Goal: Task Accomplishment & Management: Complete application form

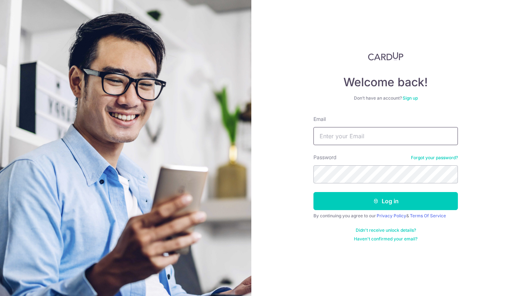
type input "Hamizah.nordin@gmail.com"
click at [386, 201] on button "Log in" at bounding box center [385, 201] width 144 height 18
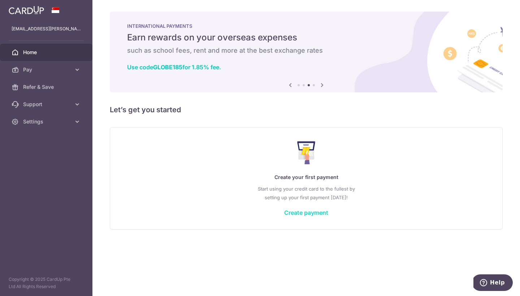
click at [301, 213] on link "Create payment" at bounding box center [306, 212] width 44 height 7
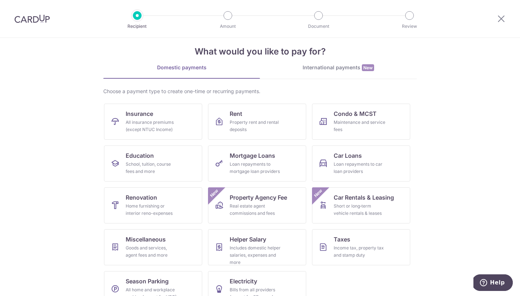
scroll to position [27, 0]
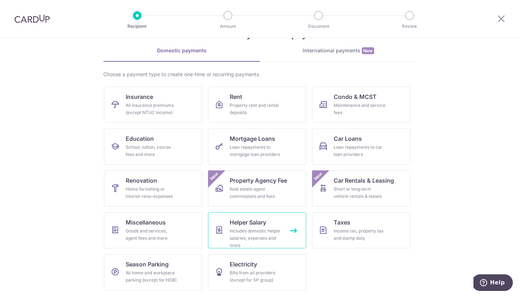
click at [240, 228] on div "Includes domestic helper salaries, expenses and more" at bounding box center [256, 238] width 52 height 22
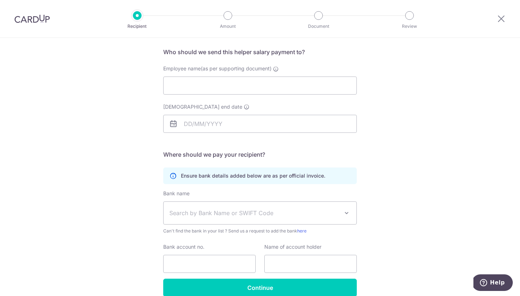
scroll to position [37, 0]
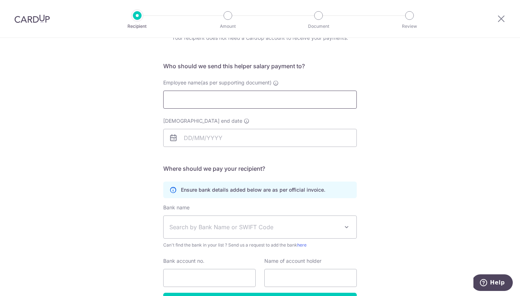
click at [222, 99] on input "Employee name(as per supporting document)" at bounding box center [259, 100] width 193 height 18
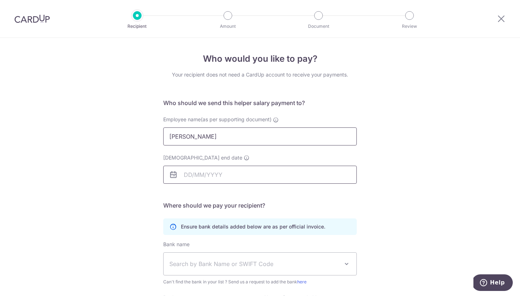
type input "[PERSON_NAME]"
click at [209, 171] on input "[DEMOGRAPHIC_DATA] end date" at bounding box center [259, 175] width 193 height 18
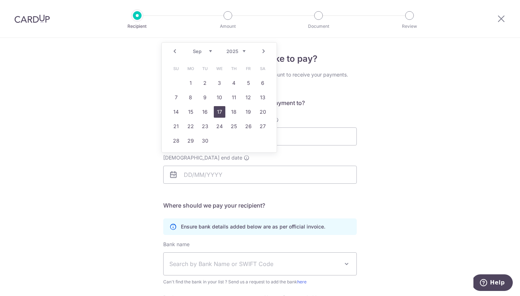
click at [217, 110] on link "17" at bounding box center [220, 112] width 12 height 12
type input "[DATE]"
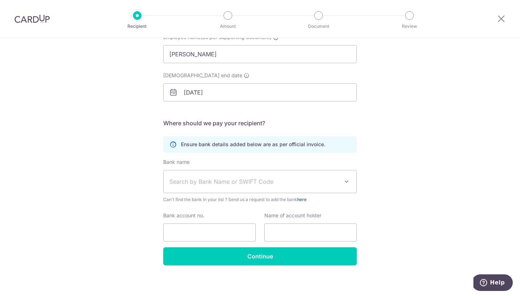
scroll to position [84, 0]
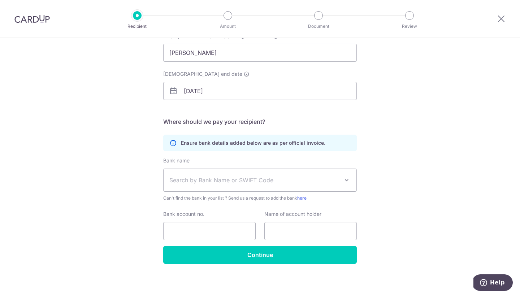
click at [264, 185] on span "Search by Bank Name or SWIFT Code" at bounding box center [260, 180] width 193 height 22
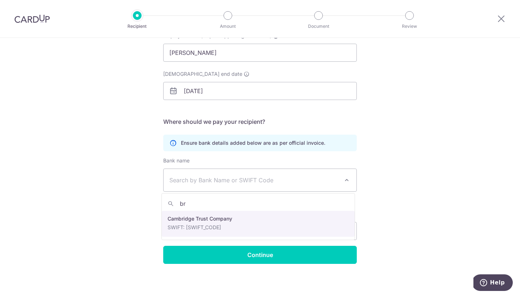
type input "b"
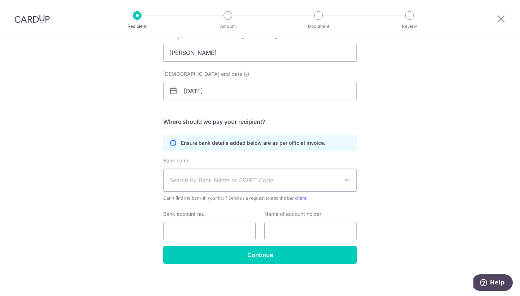
click at [212, 182] on span "Search by Bank Name or SWIFT Code" at bounding box center [254, 180] width 170 height 9
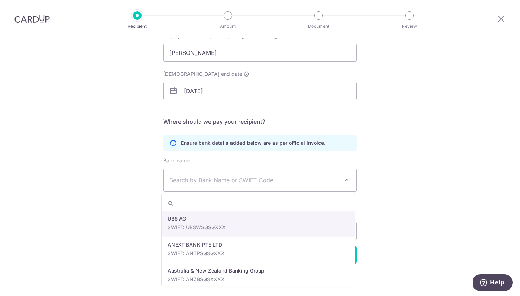
click at [217, 180] on span "Search by Bank Name or SWIFT Code" at bounding box center [254, 180] width 170 height 9
type input "ind"
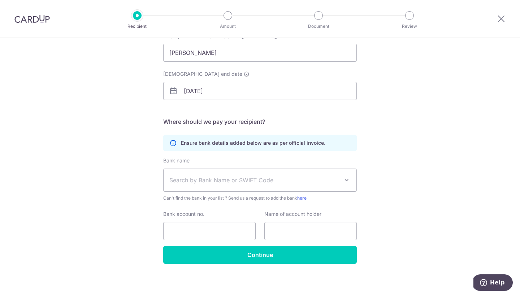
click at [447, 200] on div "Who would you like to pay? Your recipient does not need a CardUp account to rec…" at bounding box center [260, 126] width 520 height 344
click at [306, 198] on link "here" at bounding box center [301, 197] width 9 height 5
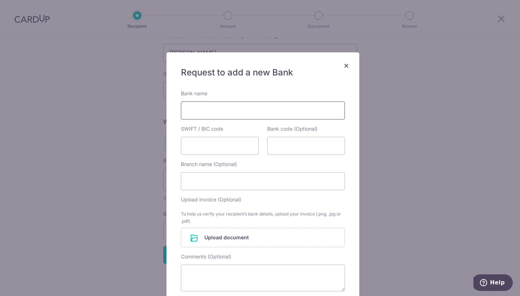
click at [226, 113] on input "Bank name" at bounding box center [263, 110] width 164 height 18
paste input "Bank Rakyat Indonesia"
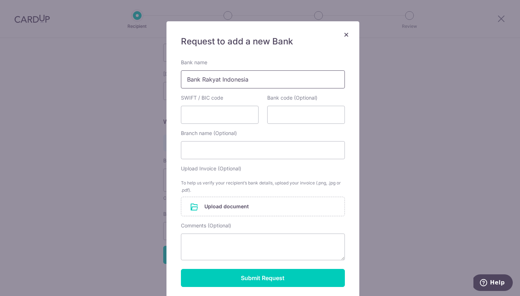
scroll to position [89, 0]
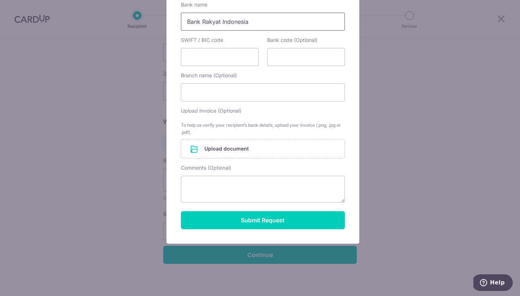
type input "Bank Rakyat Indonesia"
click at [443, 155] on div "× Request to add a new Bank Bank name Bank Rakyat Indonesia SWIFT / BIC code Ba…" at bounding box center [260, 148] width 520 height 296
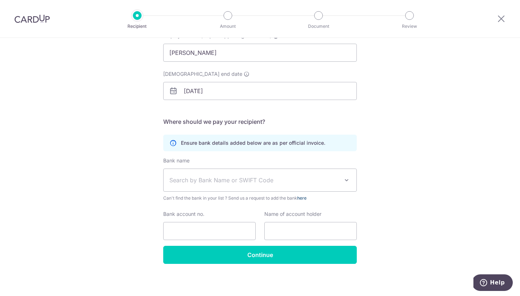
click at [302, 197] on link "here" at bounding box center [301, 197] width 9 height 5
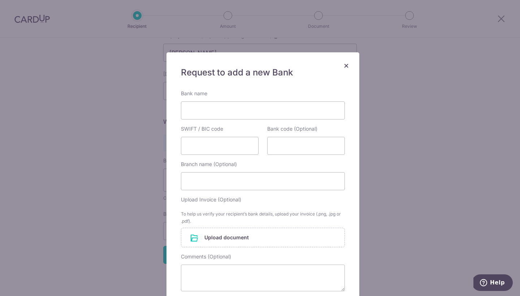
scroll to position [61, 0]
